Goal: Navigation & Orientation: Find specific page/section

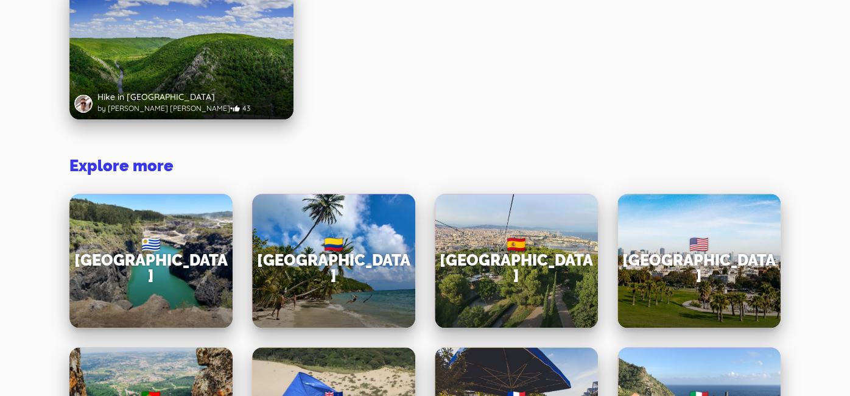
scroll to position [257, 0]
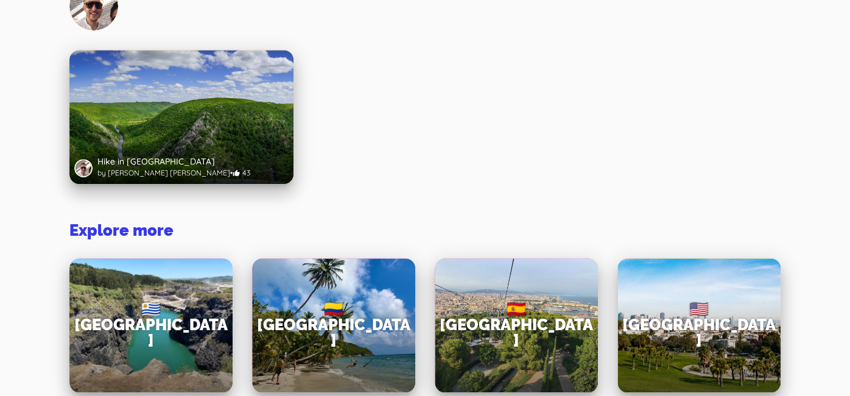
click at [165, 149] on div at bounding box center [181, 150] width 224 height 67
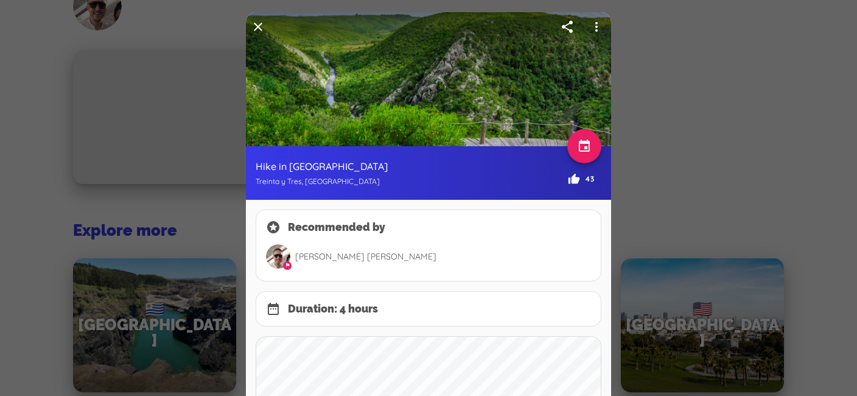
click at [583, 147] on button "button" at bounding box center [584, 146] width 34 height 34
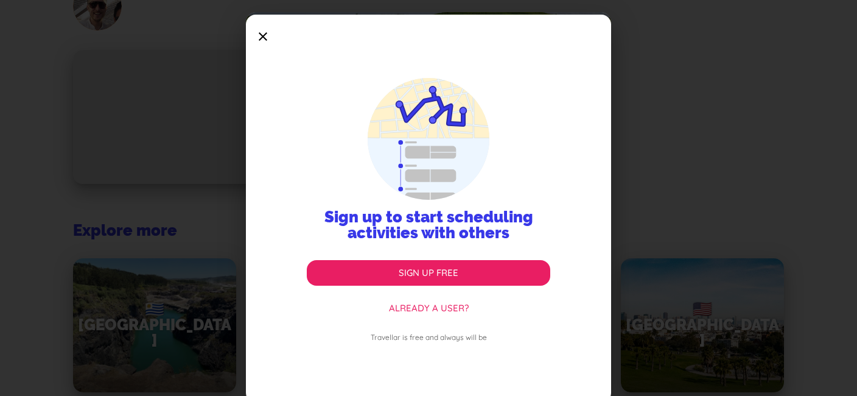
click at [259, 32] on icon at bounding box center [263, 36] width 34 height 34
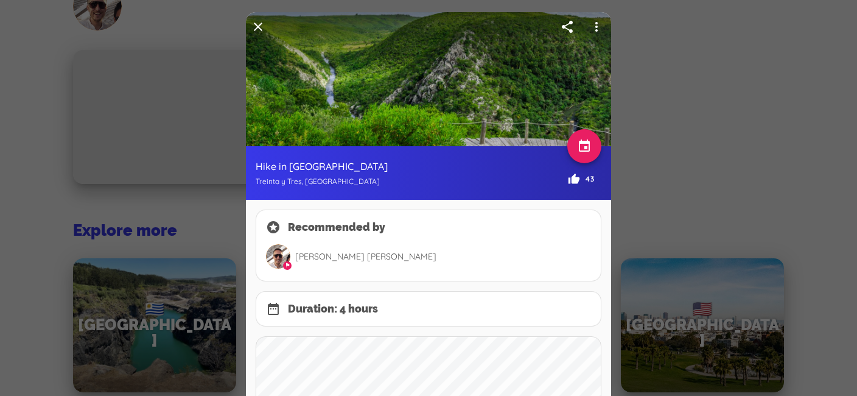
click at [251, 26] on icon "button" at bounding box center [258, 26] width 15 height 15
